Goal: Ask a question

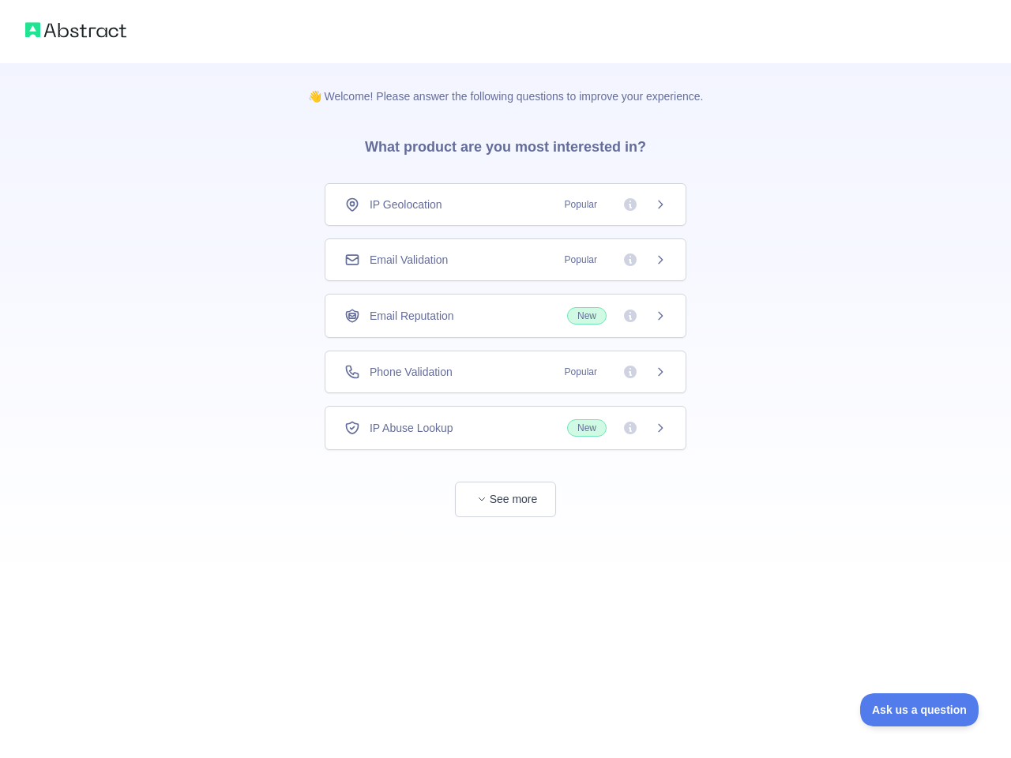
click at [505, 205] on div "IP Geolocation Popular" at bounding box center [505, 205] width 322 height 16
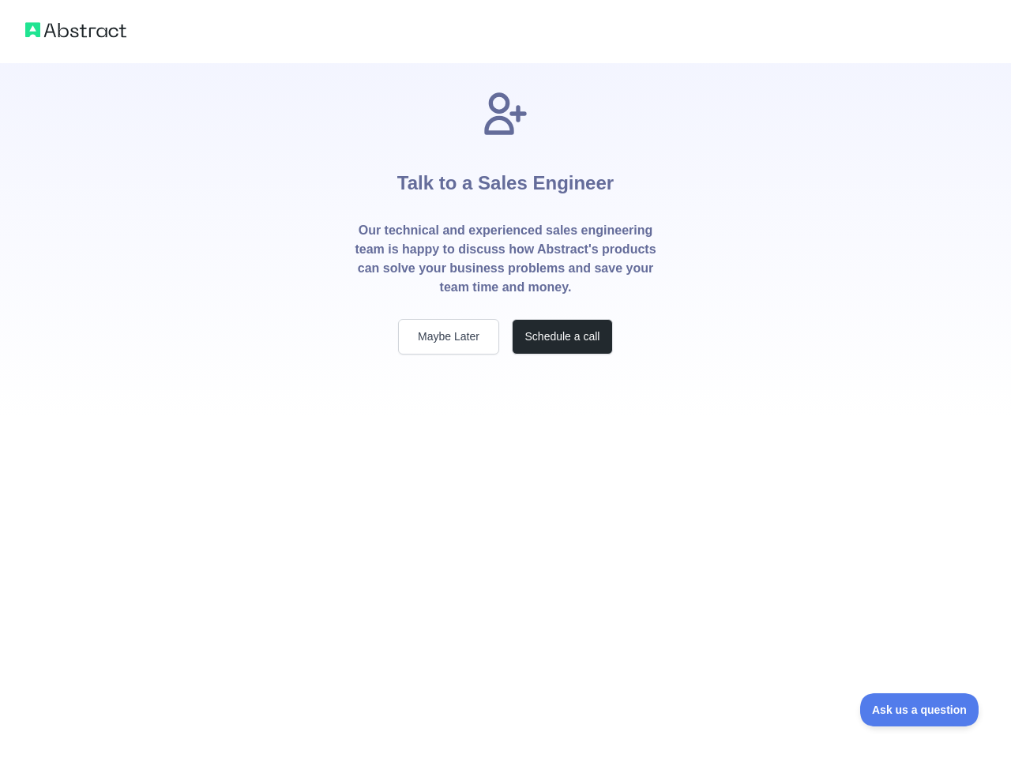
click at [505, 260] on p "Our technical and experienced sales engineering team is happy to discuss how Ab…" at bounding box center [505, 259] width 303 height 76
click at [505, 316] on div "Talk to a Sales Engineer Our technical and experienced sales engineering team i…" at bounding box center [505, 221] width 354 height 266
click at [505, 372] on div "Talk to a Sales Engineer Our technical and experienced sales engineering team i…" at bounding box center [505, 240] width 354 height 355
click at [505, 428] on div "Talk to a Sales Engineer Our technical and experienced sales engineering team i…" at bounding box center [505, 379] width 1011 height 758
click at [505, 499] on div "Talk to a Sales Engineer Our technical and experienced sales engineering team i…" at bounding box center [505, 379] width 1011 height 758
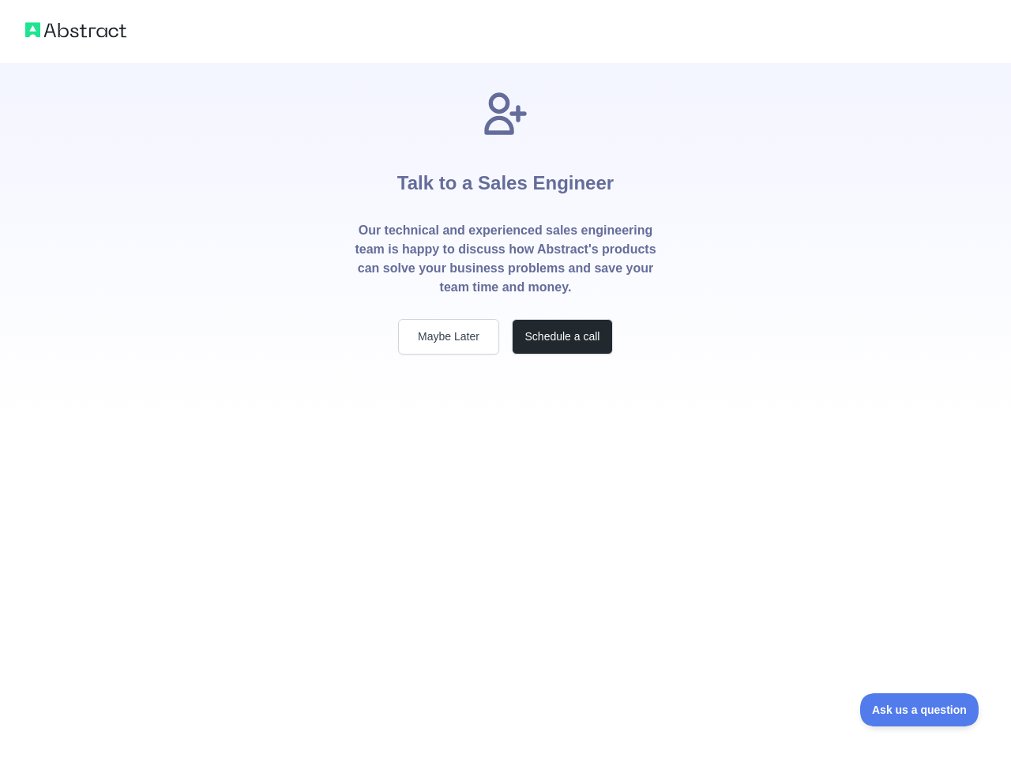
click at [919, 710] on span "Ask us a question" at bounding box center [919, 709] width 118 height 11
